Goal: Transaction & Acquisition: Purchase product/service

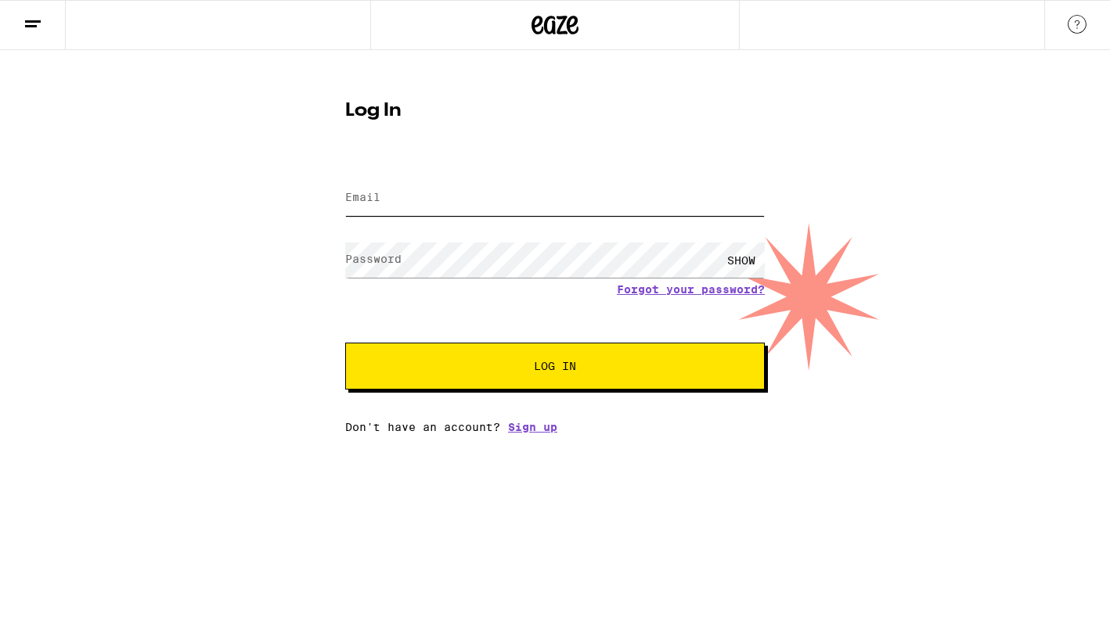
click at [603, 203] on input "Email" at bounding box center [554, 198] width 419 height 35
type input "[EMAIL_ADDRESS][DOMAIN_NAME]"
click at [345, 343] on button "Log In" at bounding box center [554, 366] width 419 height 47
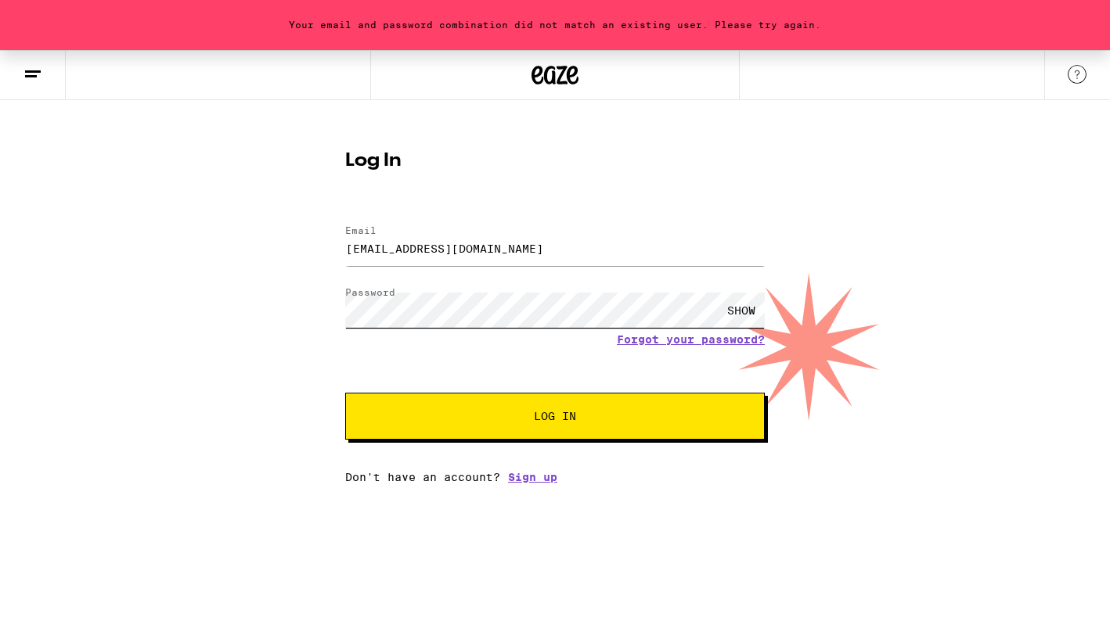
click at [345, 393] on button "Log In" at bounding box center [554, 416] width 419 height 47
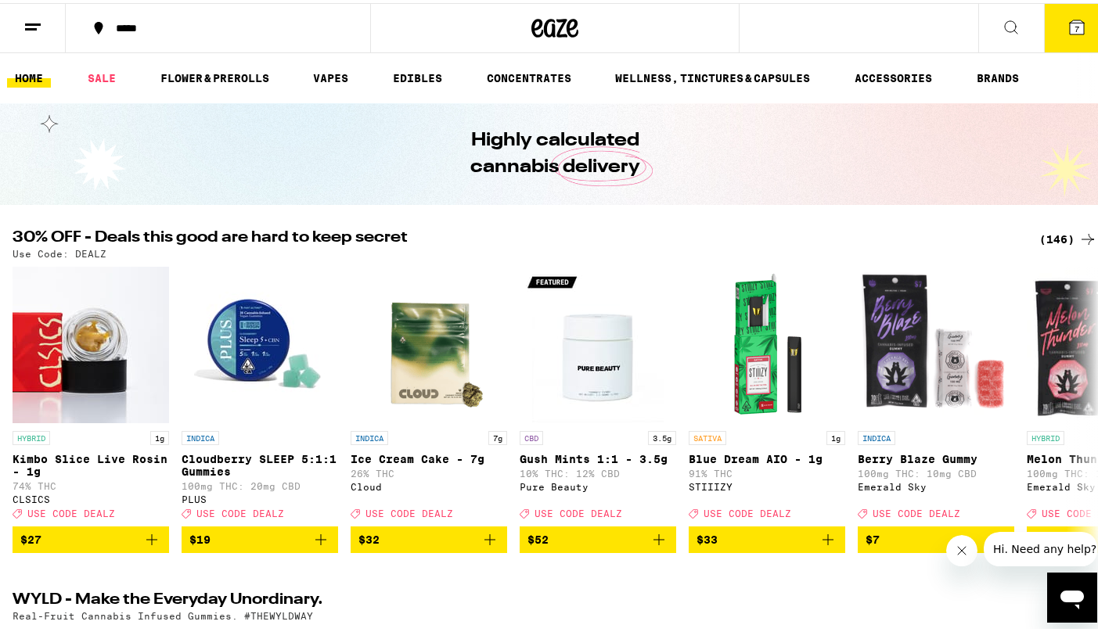
click at [1082, 34] on button "7" at bounding box center [1077, 25] width 66 height 49
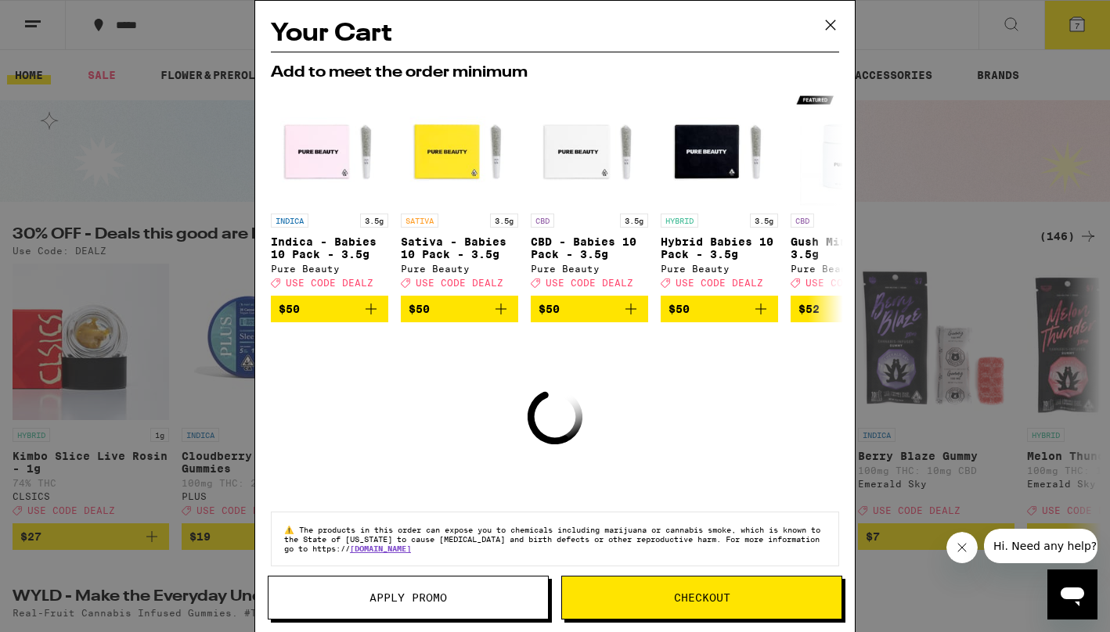
click at [833, 17] on icon at bounding box center [830, 24] width 23 height 23
click at [823, 20] on icon at bounding box center [830, 24] width 23 height 23
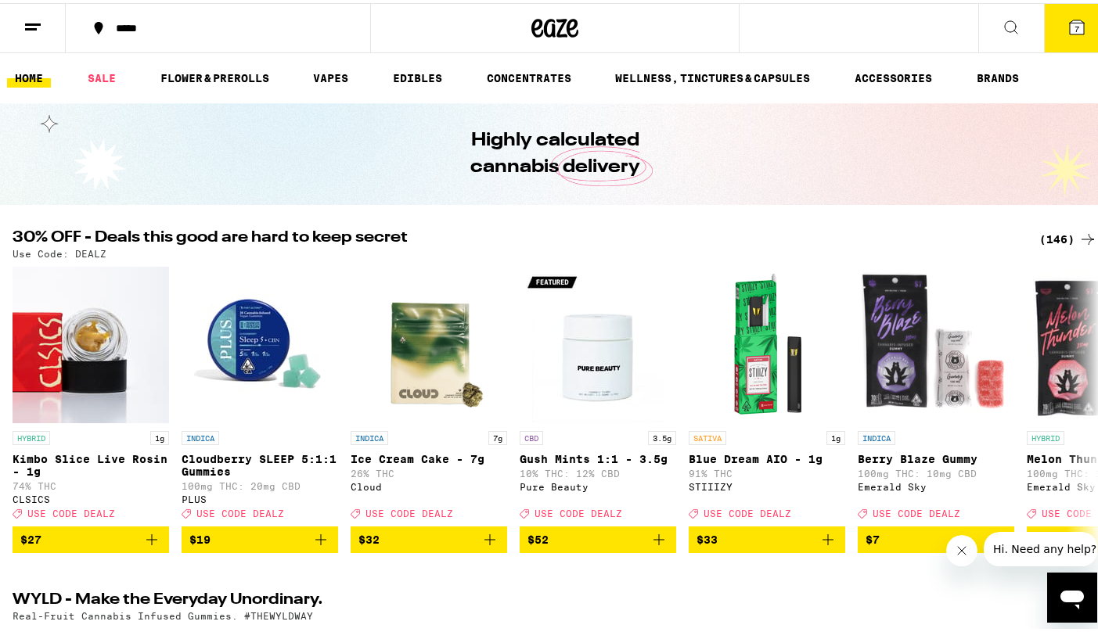
click at [1058, 34] on div "Your Cart Add to meet the order minimum INDICA 3.5g Indica - Babies 10 Pack - 3…" at bounding box center [555, 316] width 1110 height 632
click at [1058, 34] on button "7" at bounding box center [1077, 25] width 66 height 49
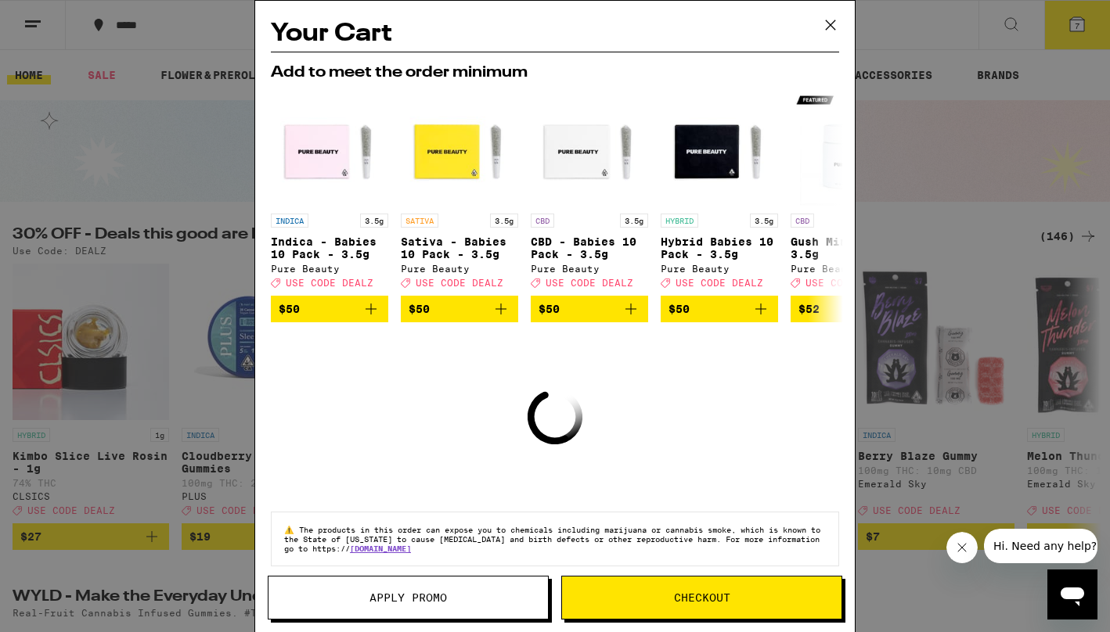
click at [901, 342] on div "Your Cart Add to meet the order minimum INDICA 3.5g Indica - Babies 10 Pack - 3…" at bounding box center [555, 316] width 1110 height 632
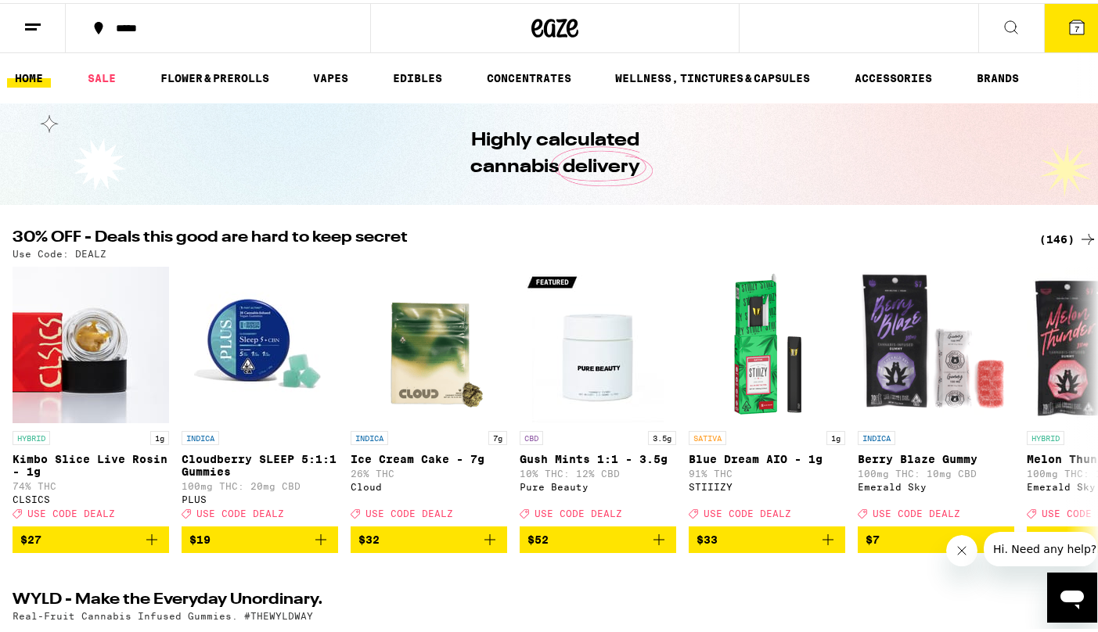
click at [1075, 27] on span "7" at bounding box center [1077, 25] width 5 height 9
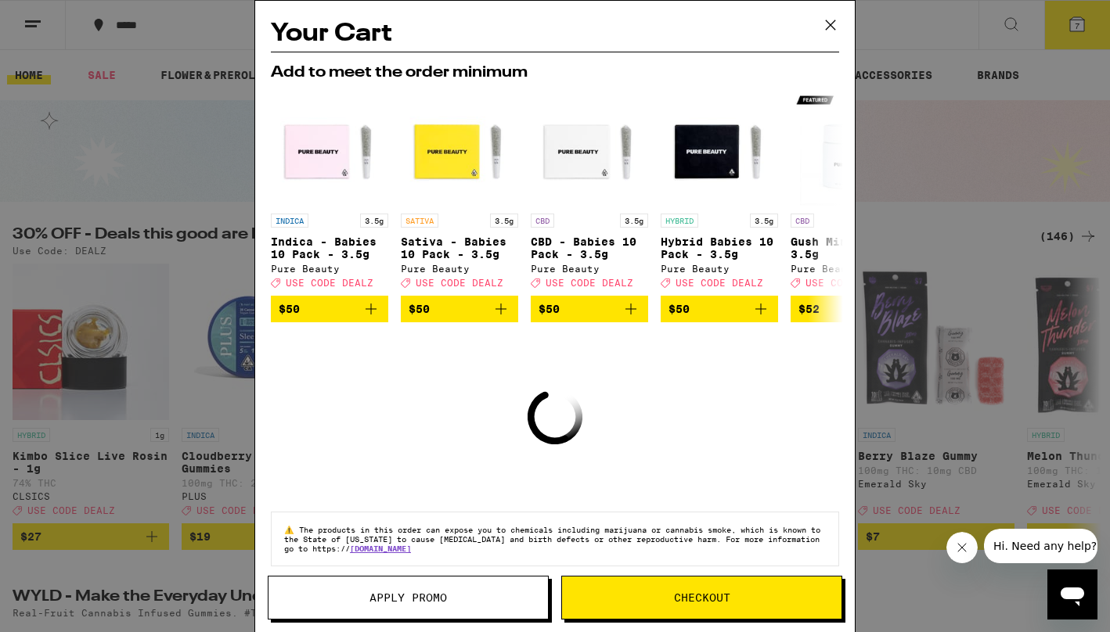
click at [675, 583] on button "Checkout" at bounding box center [701, 598] width 281 height 44
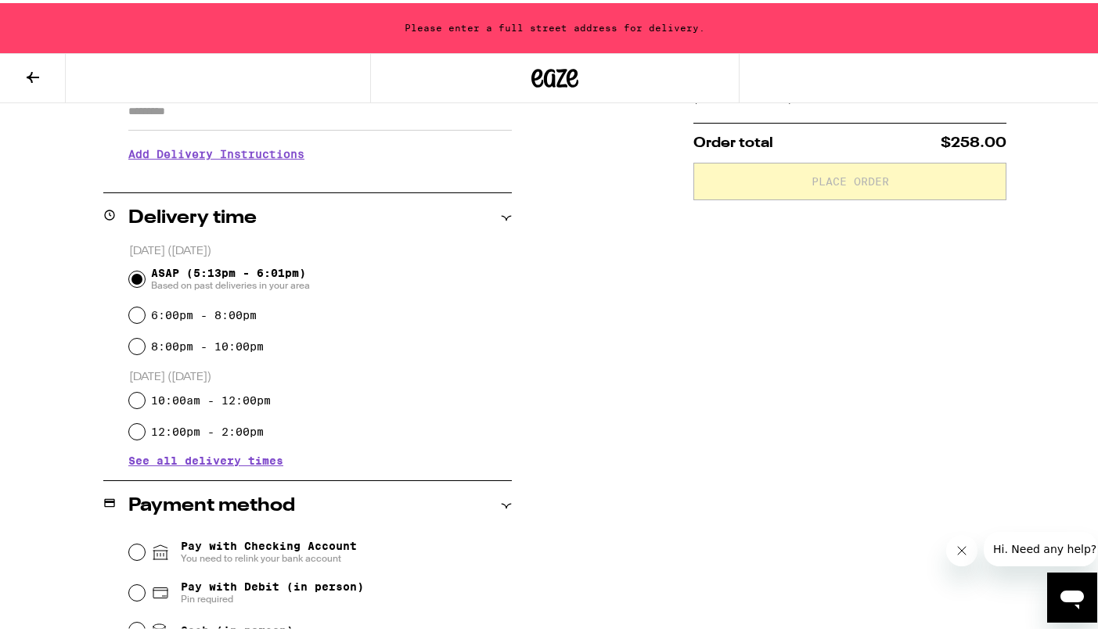
scroll to position [293, 0]
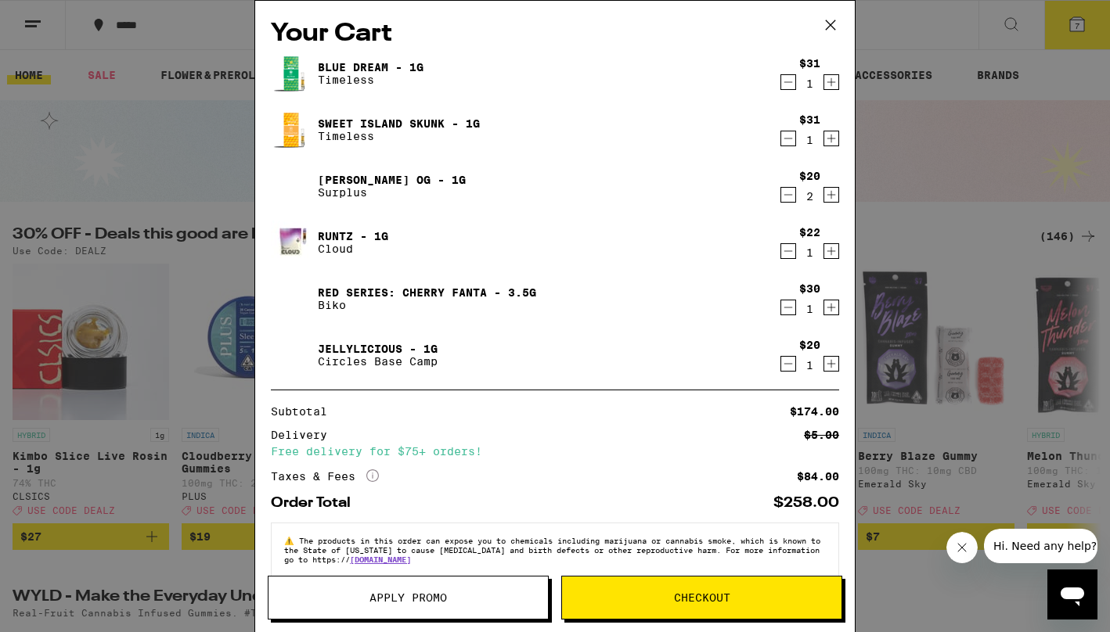
click at [781, 197] on icon "Decrement" at bounding box center [788, 194] width 14 height 19
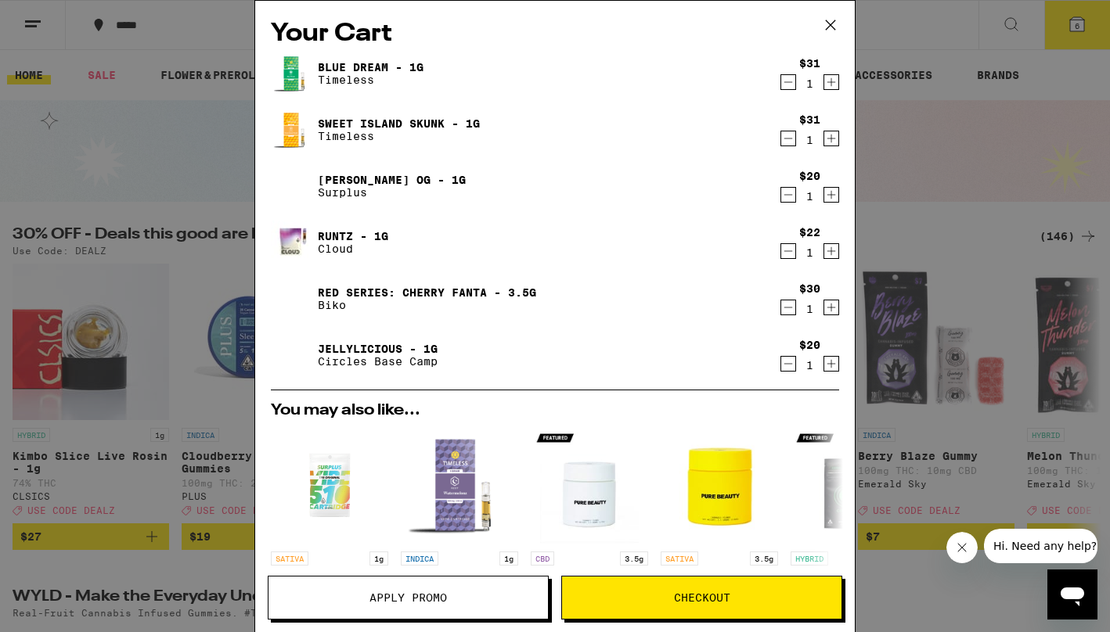
click at [781, 306] on icon "Decrement" at bounding box center [788, 307] width 14 height 19
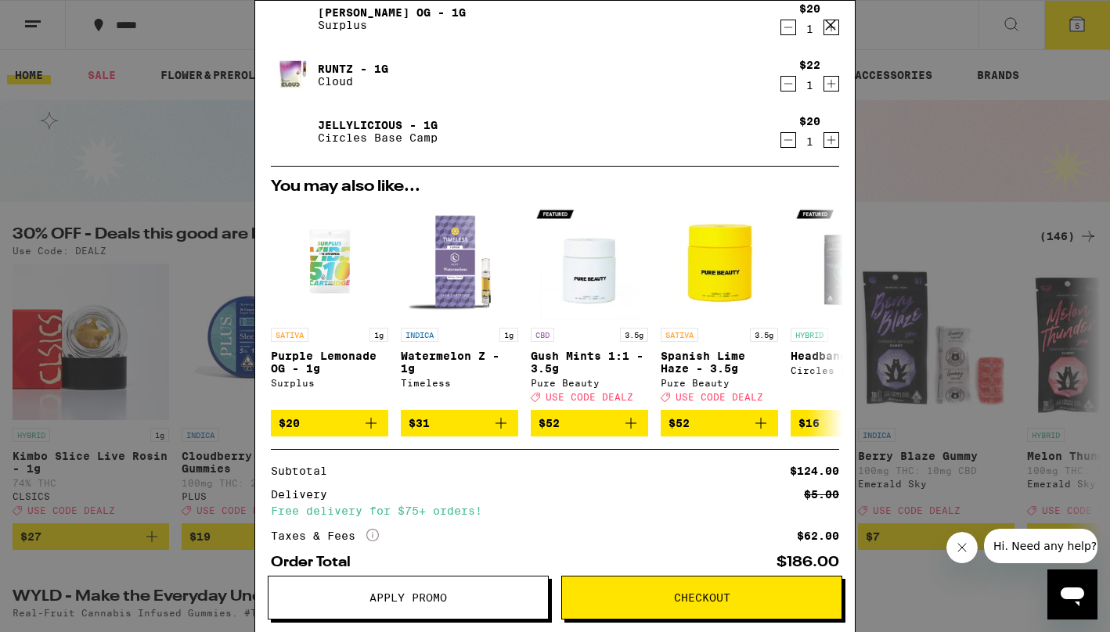
scroll to position [258, 0]
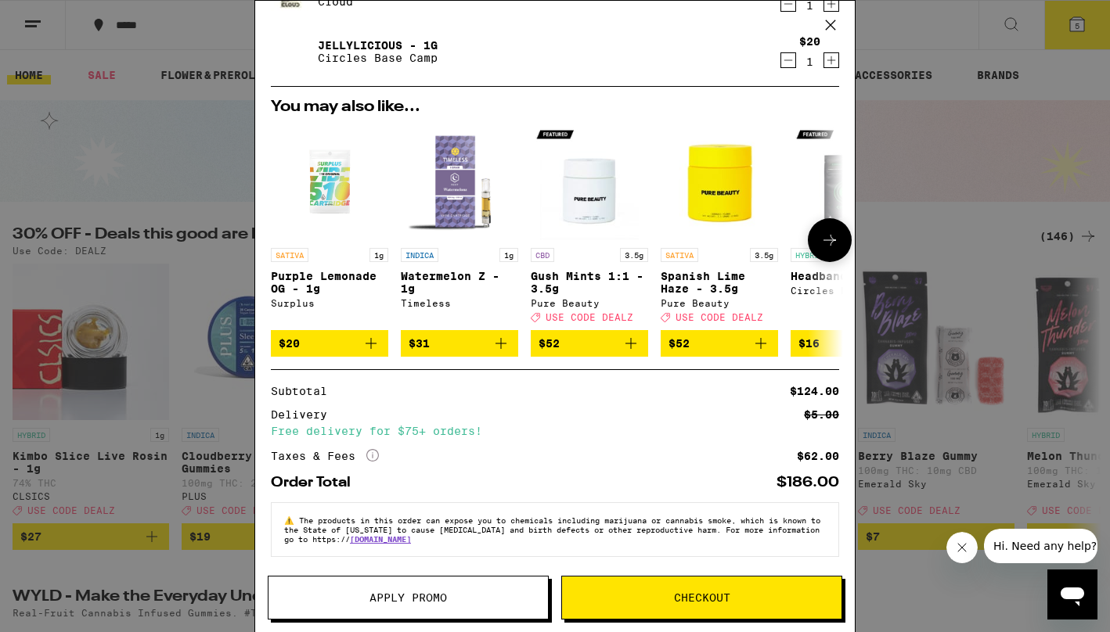
click at [338, 248] on div "SATIVA 1g" at bounding box center [329, 255] width 117 height 14
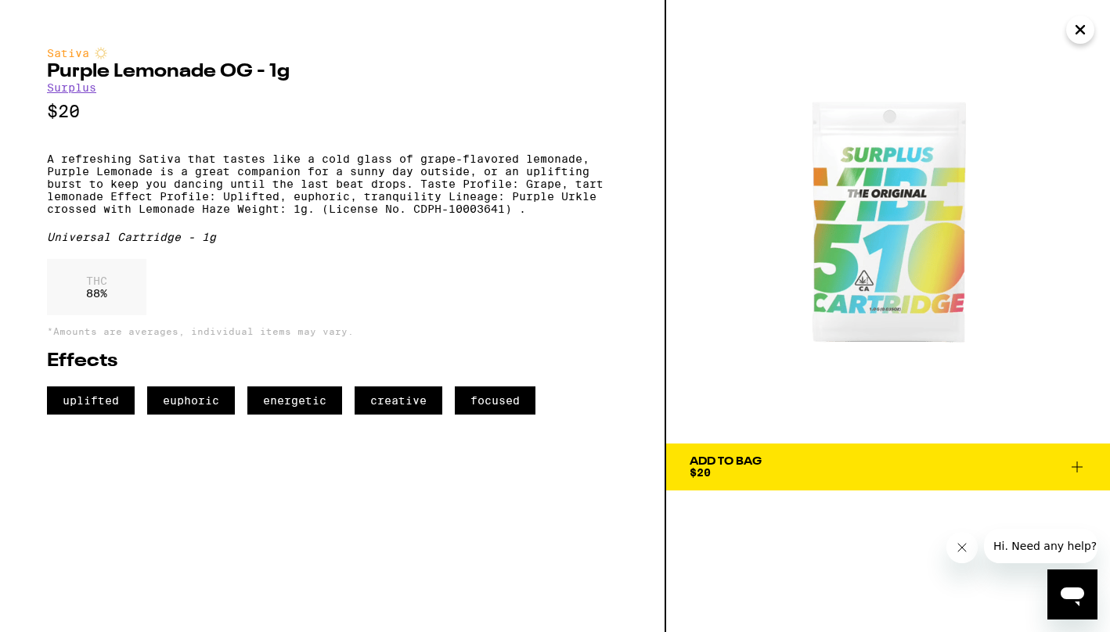
click at [1077, 472] on icon at bounding box center [1076, 467] width 19 height 19
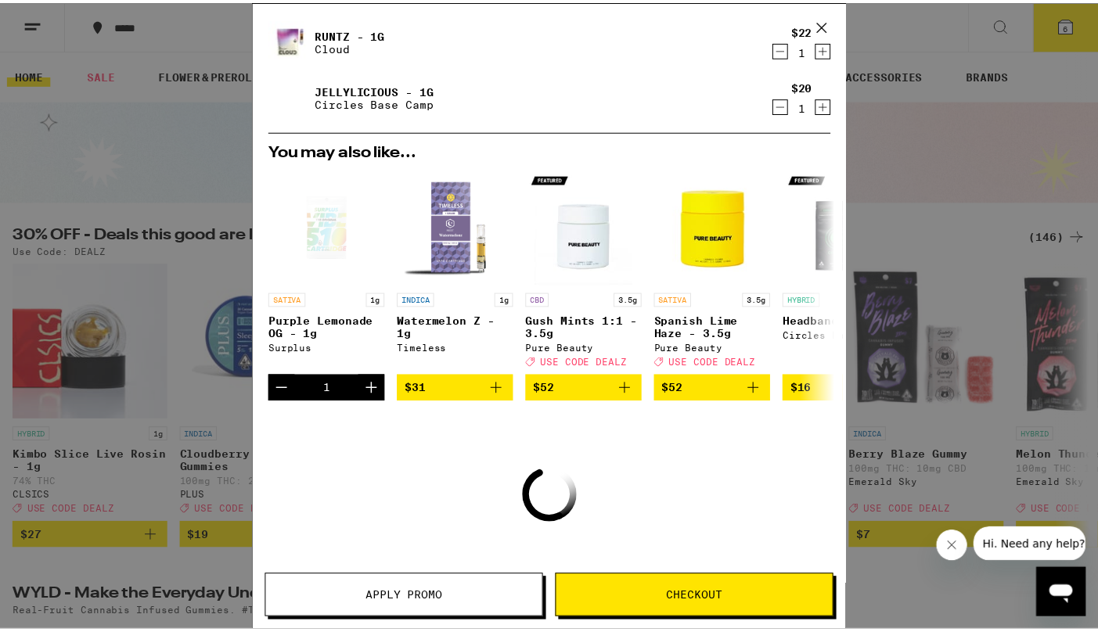
scroll to position [253, 0]
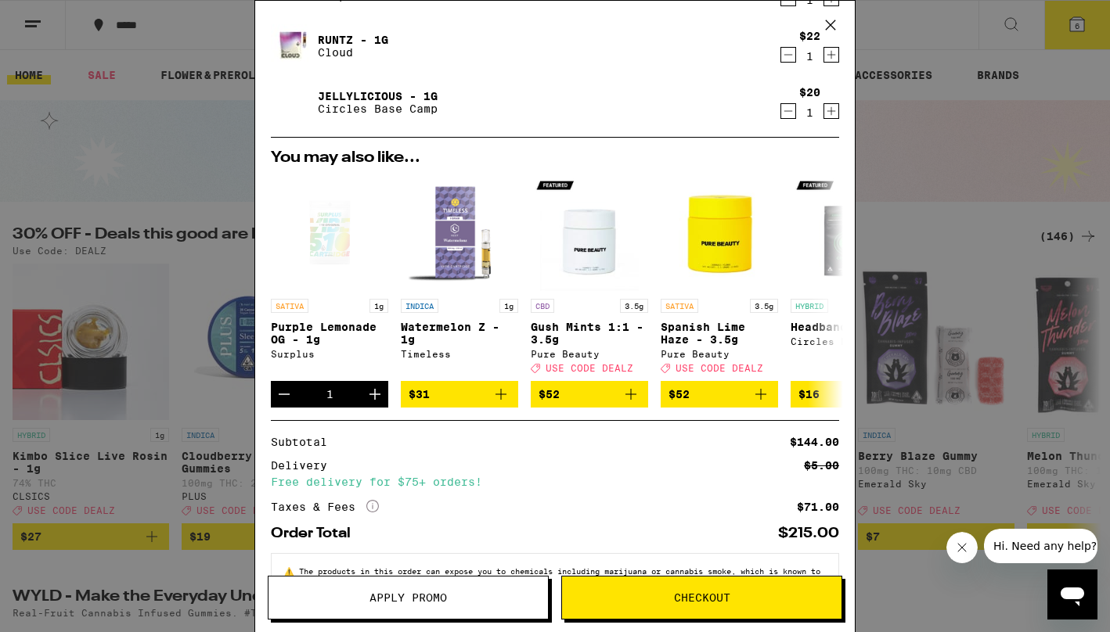
click at [925, 77] on div "Your Cart Blue Dream - 1g Timeless $31 1 Sweet Island Skunk - 1g Timeless $31 1…" at bounding box center [555, 316] width 1110 height 632
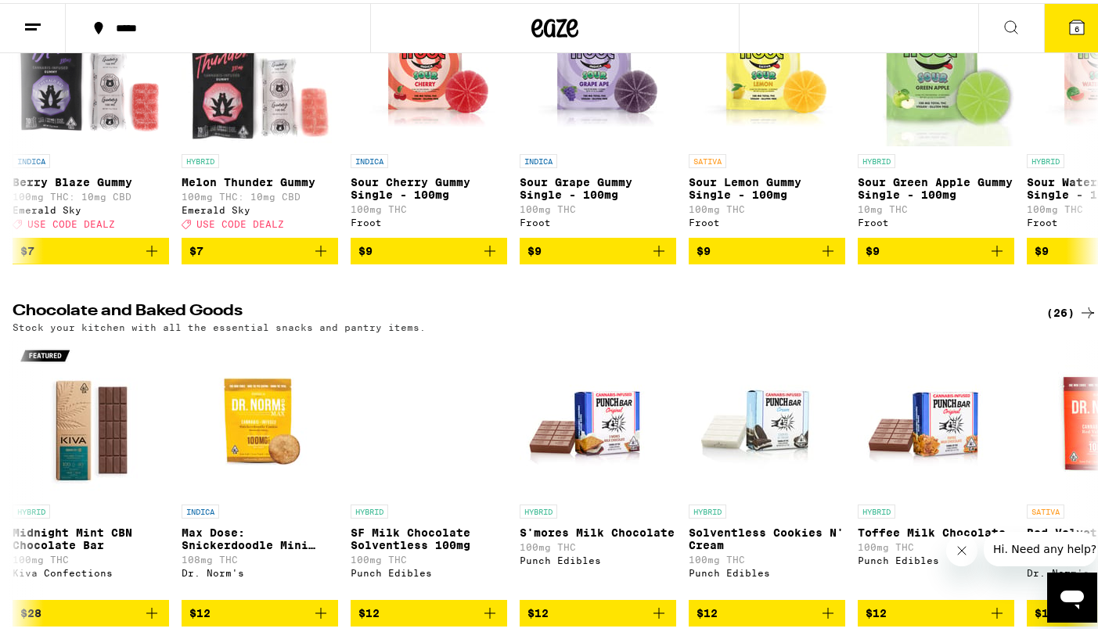
scroll to position [7273, 0]
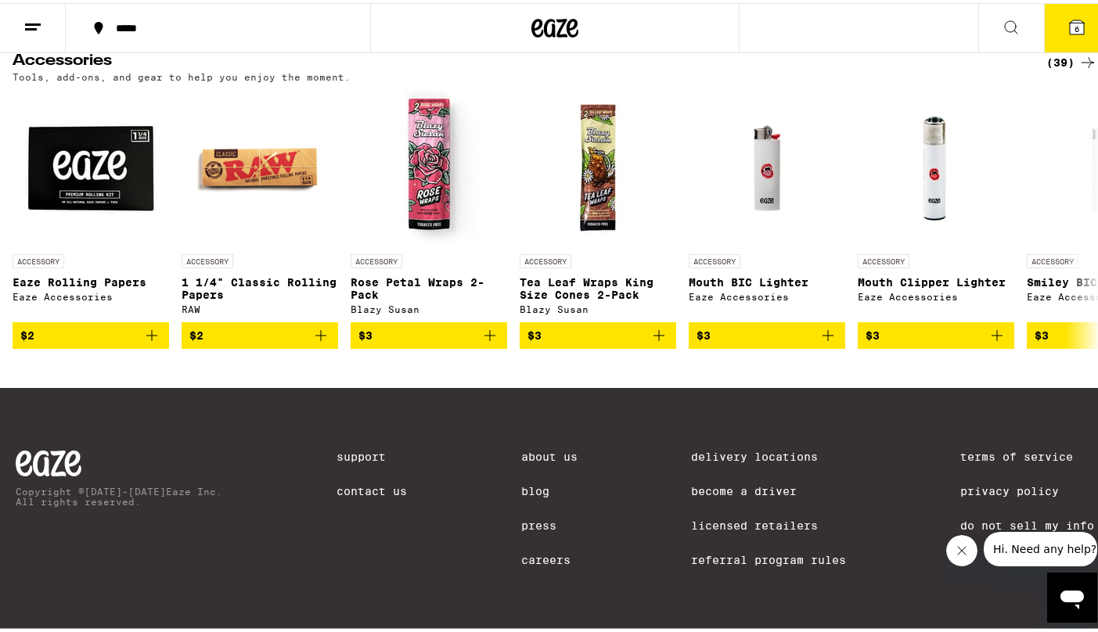
click at [341, 448] on link "Support" at bounding box center [372, 454] width 70 height 13
